Goal: Information Seeking & Learning: Learn about a topic

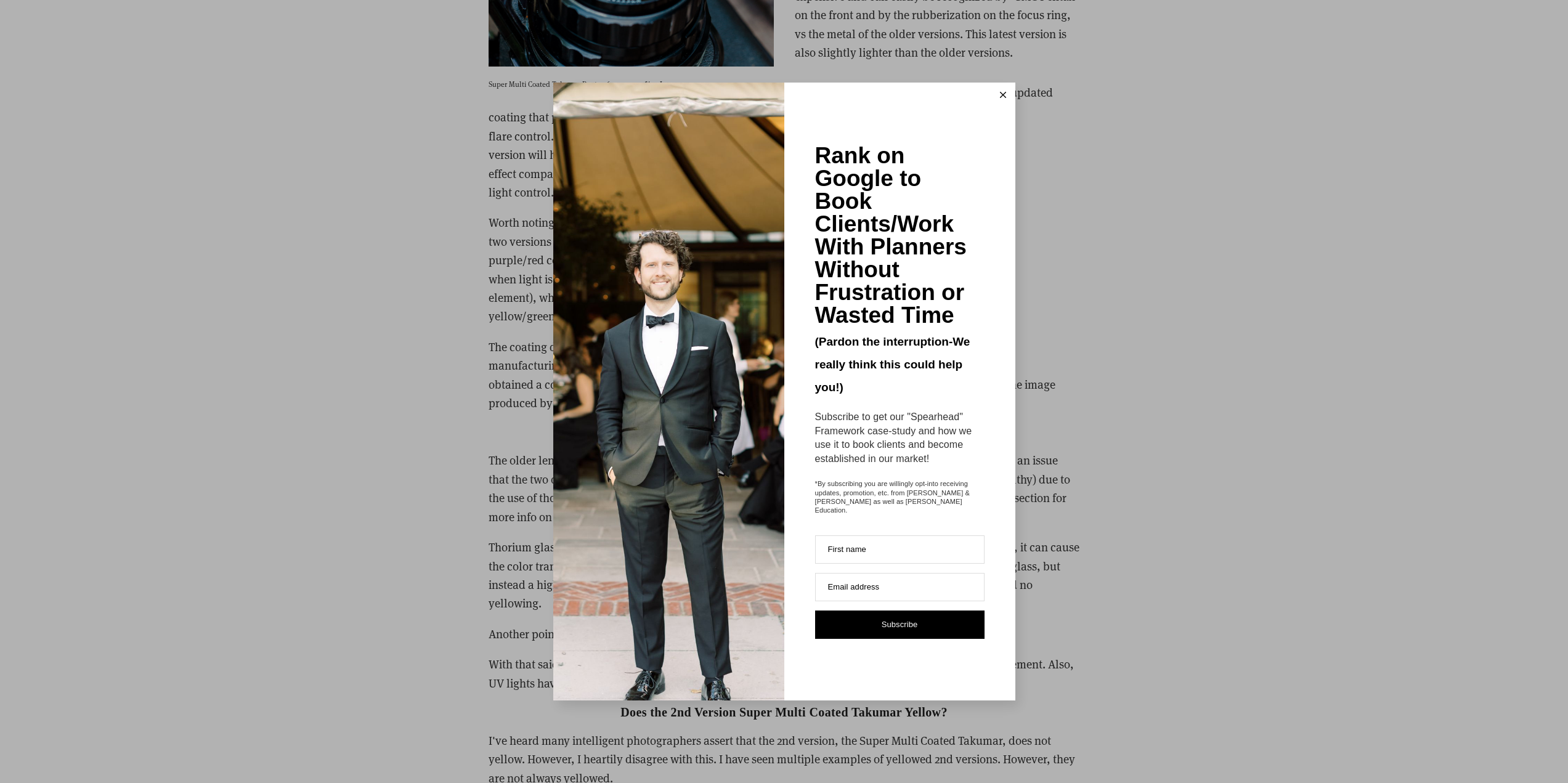
scroll to position [2589, 0]
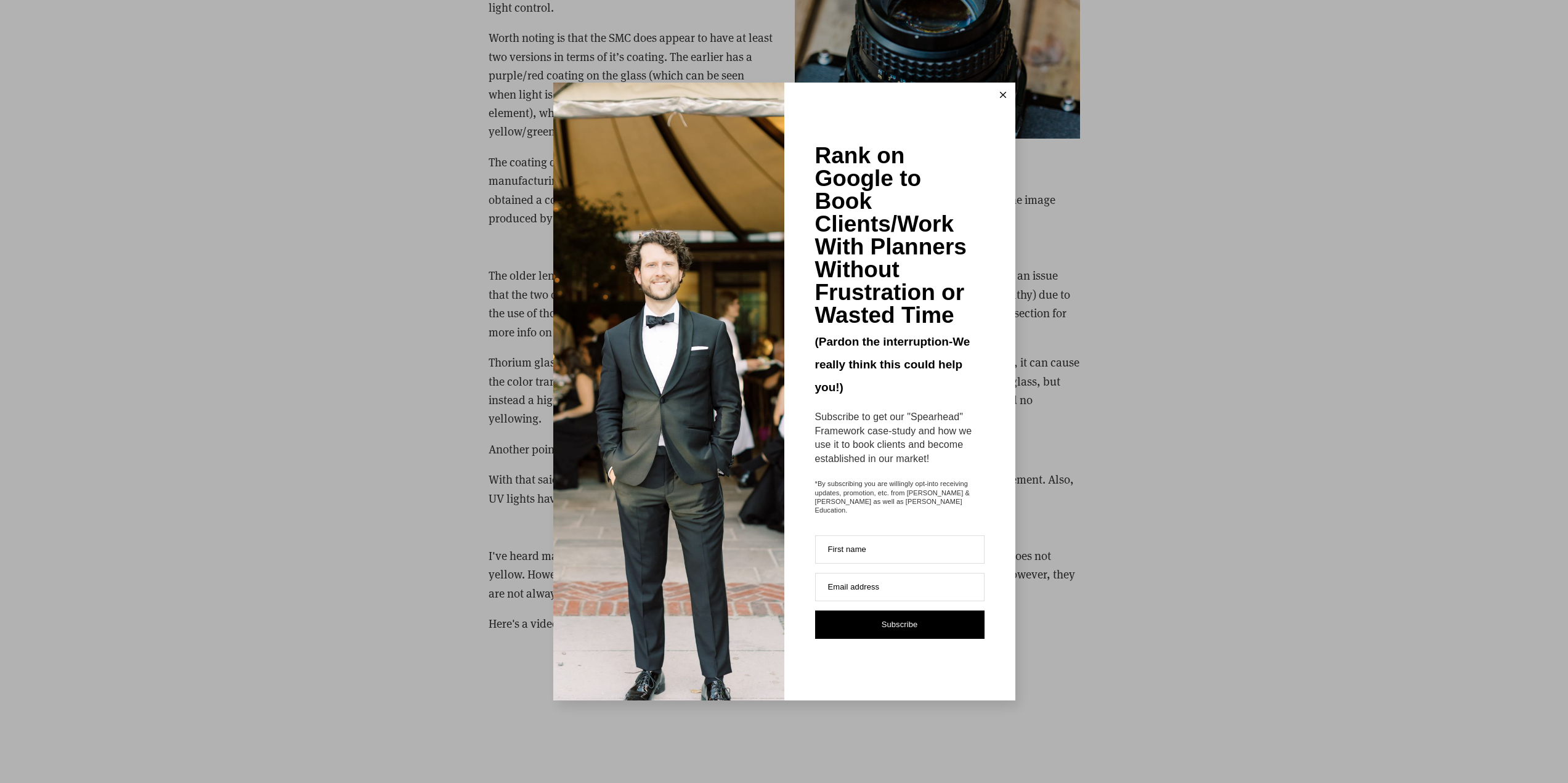
click at [1003, 98] on icon at bounding box center [1003, 95] width 7 height 7
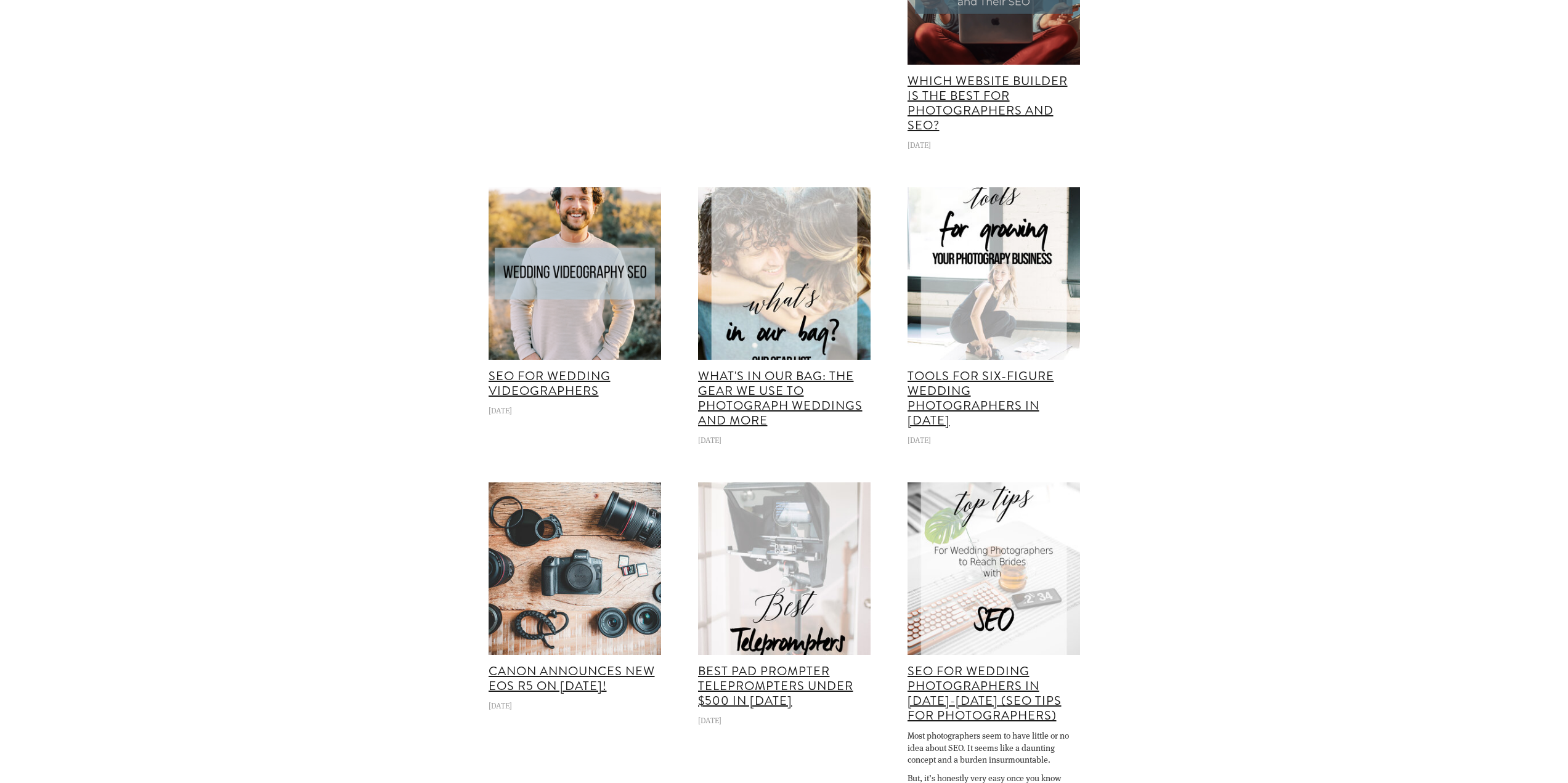
scroll to position [4252, 0]
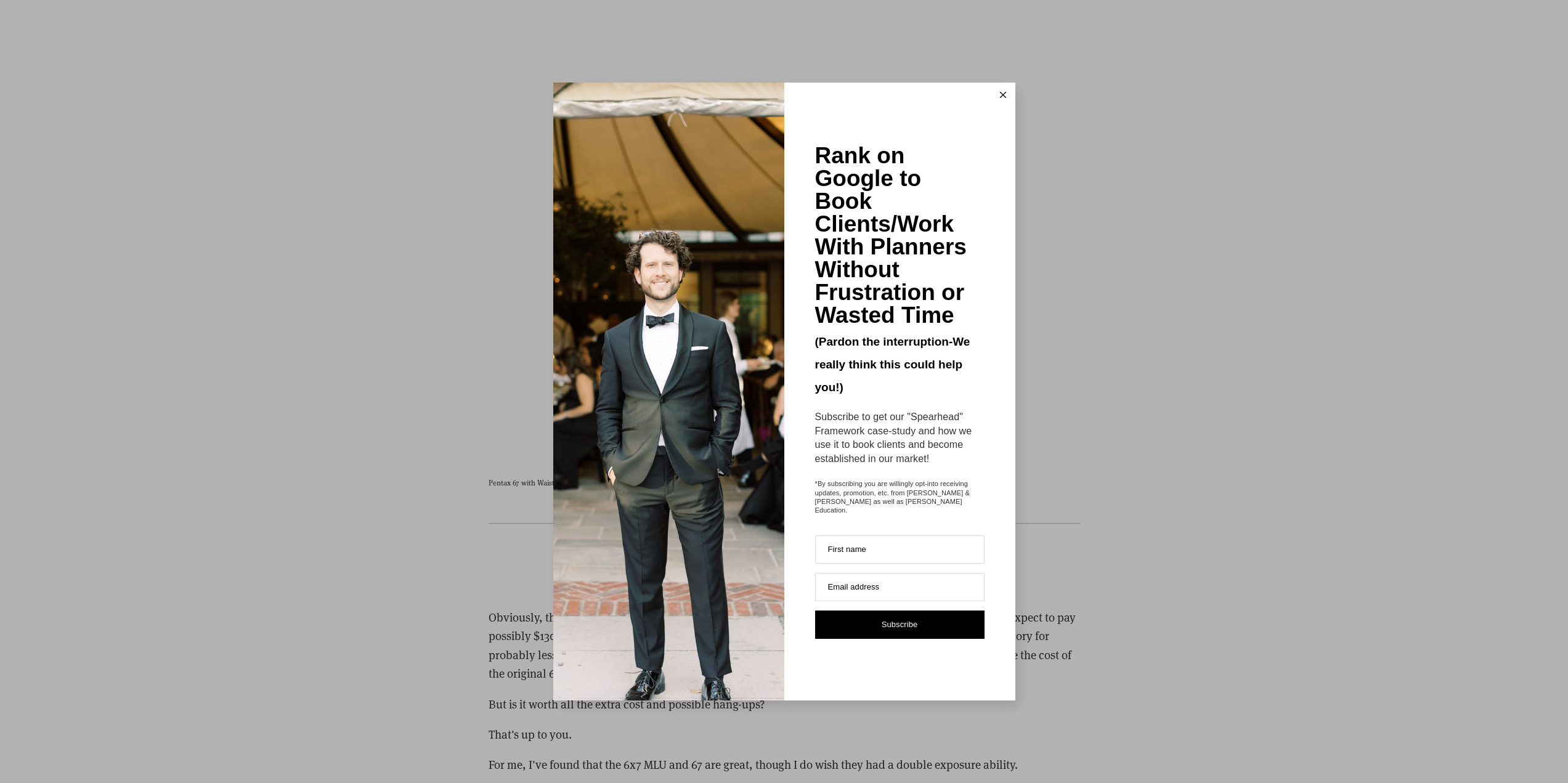
scroll to position [4807, 0]
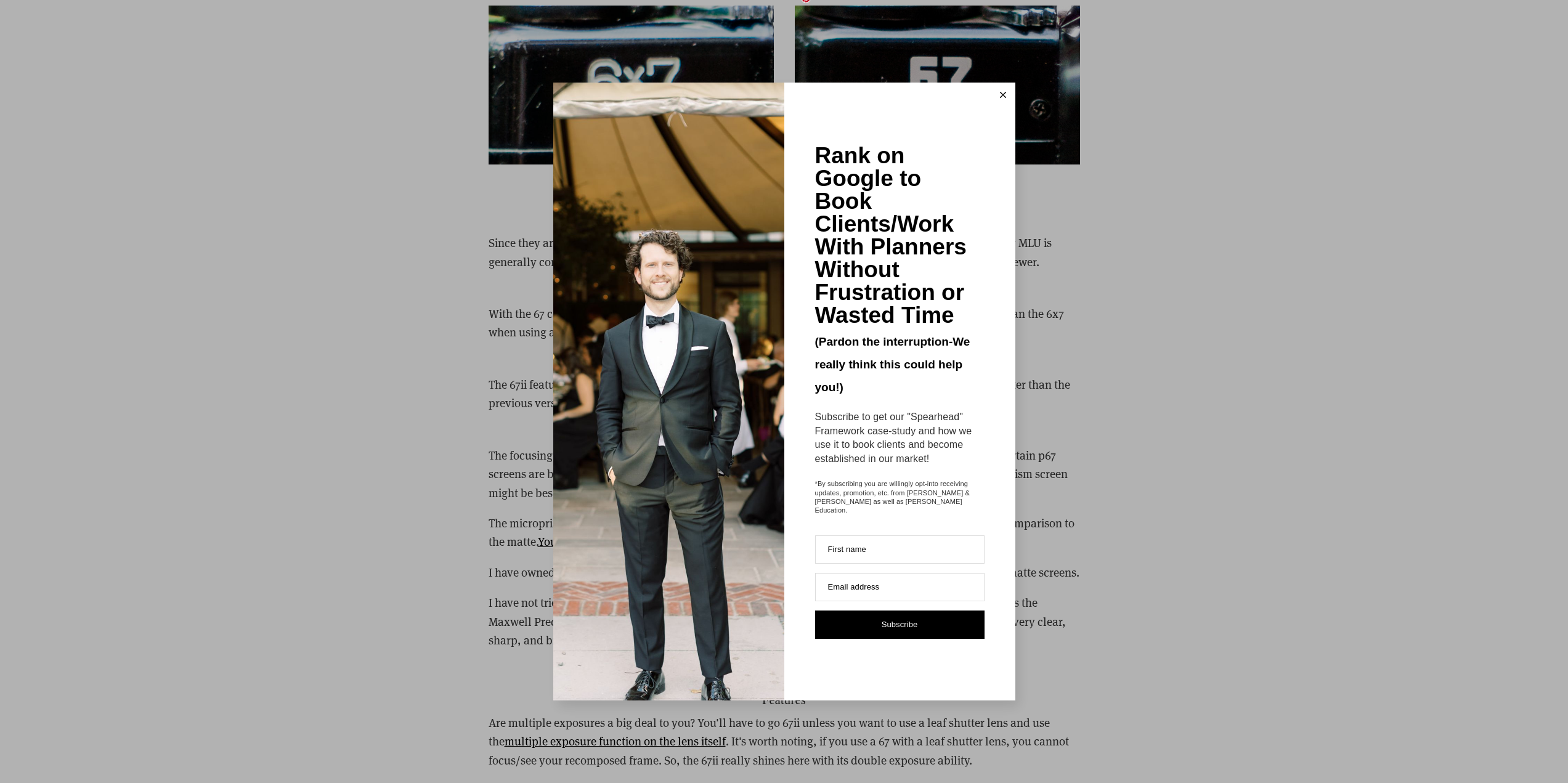
scroll to position [3143, 0]
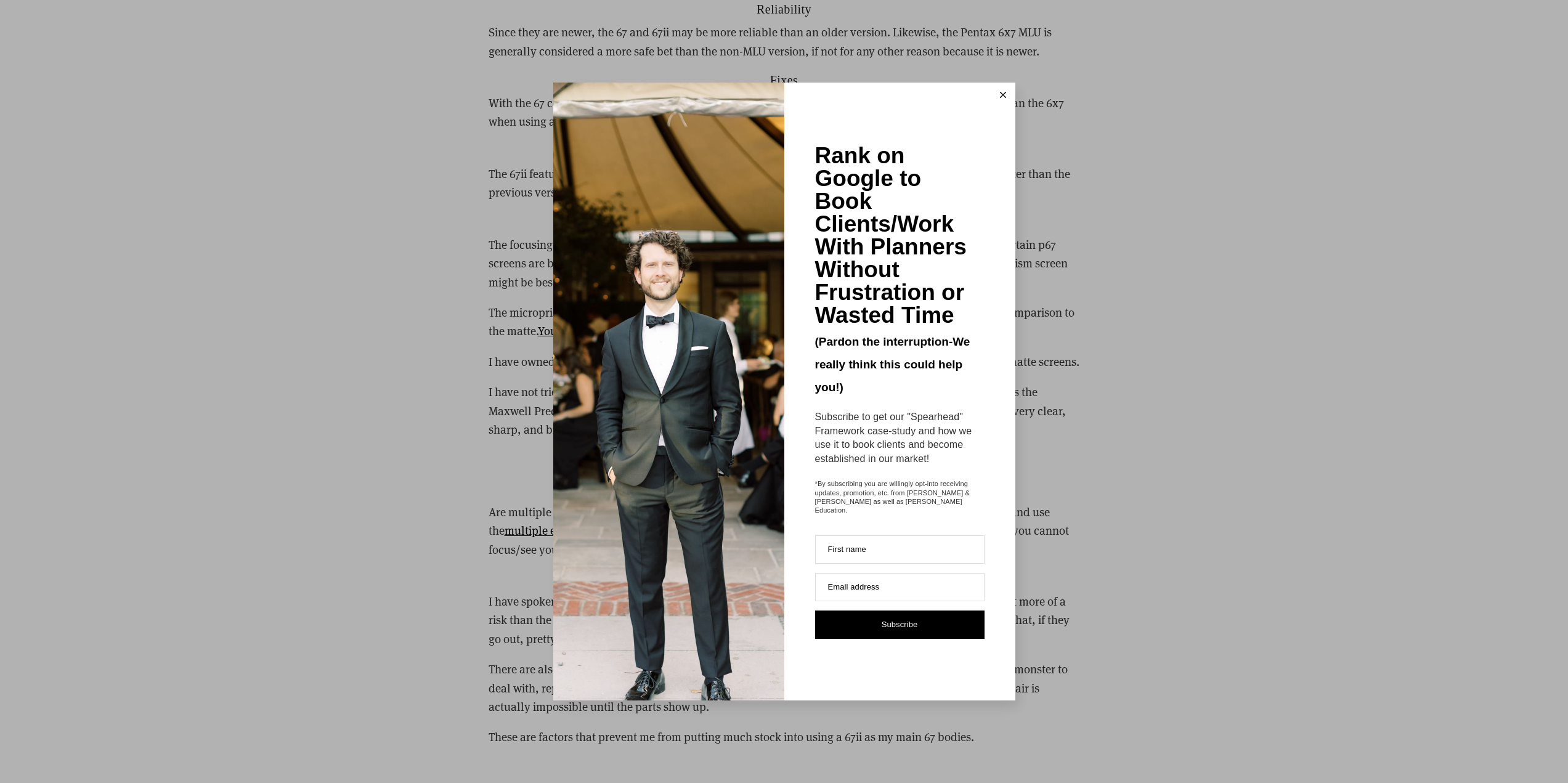
click at [1000, 98] on icon at bounding box center [1003, 95] width 7 height 7
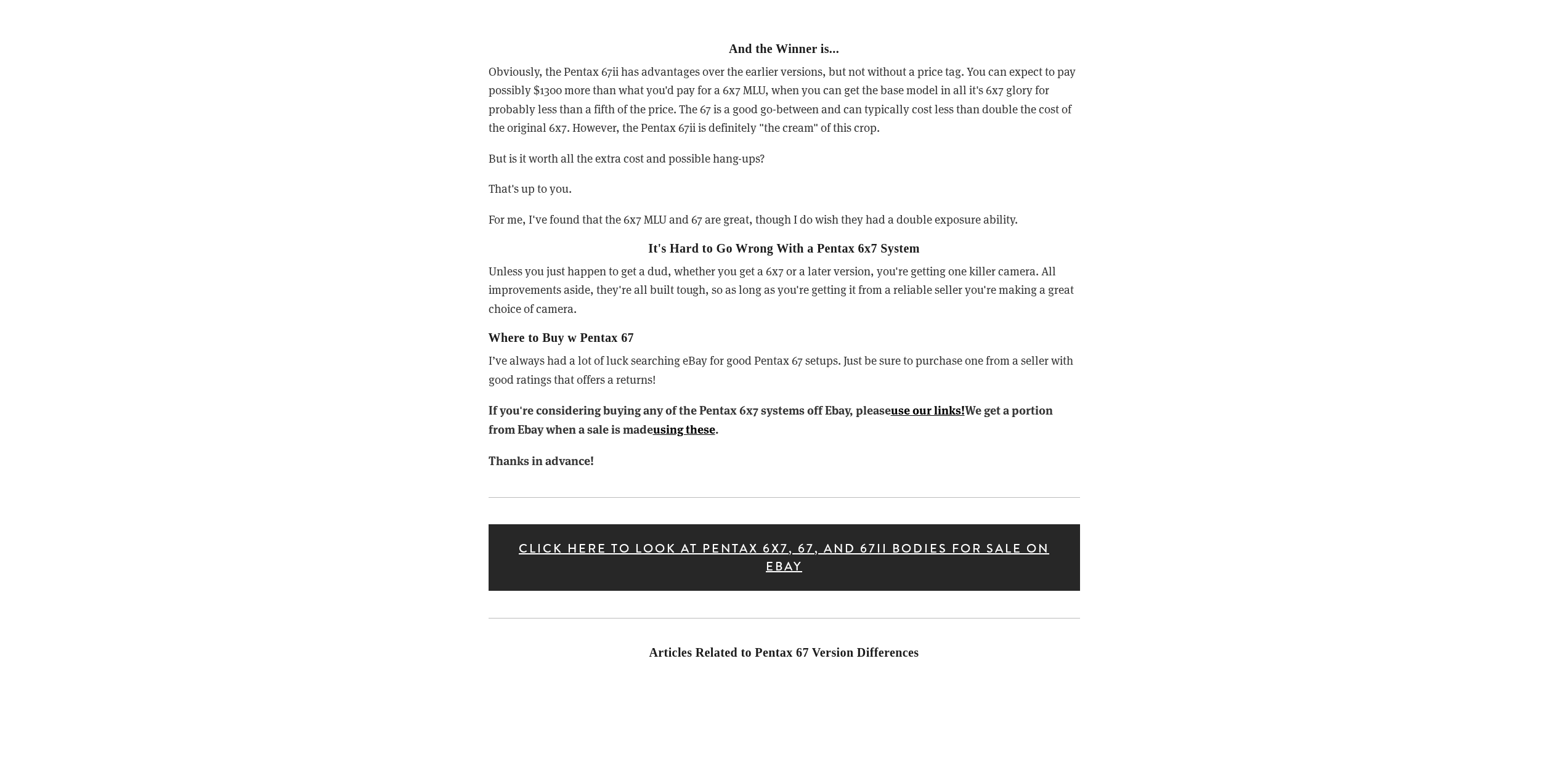
scroll to position [5732, 0]
